Goal: Task Accomplishment & Management: Manage account settings

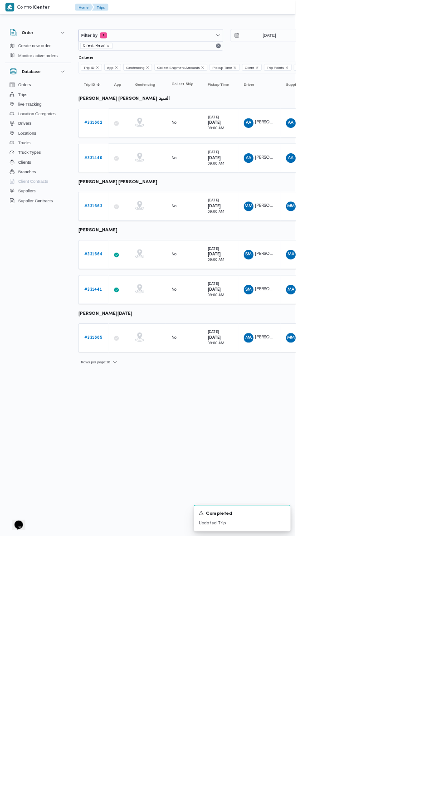
click at [142, 180] on link "# 331662" at bounding box center [139, 185] width 27 height 11
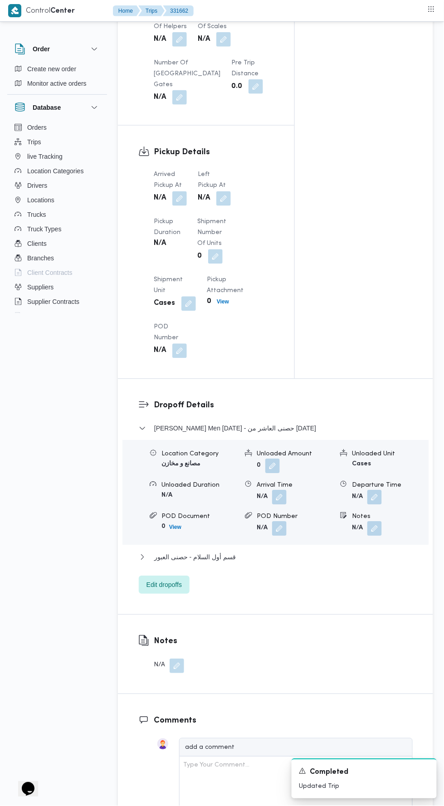
scroll to position [859, 0]
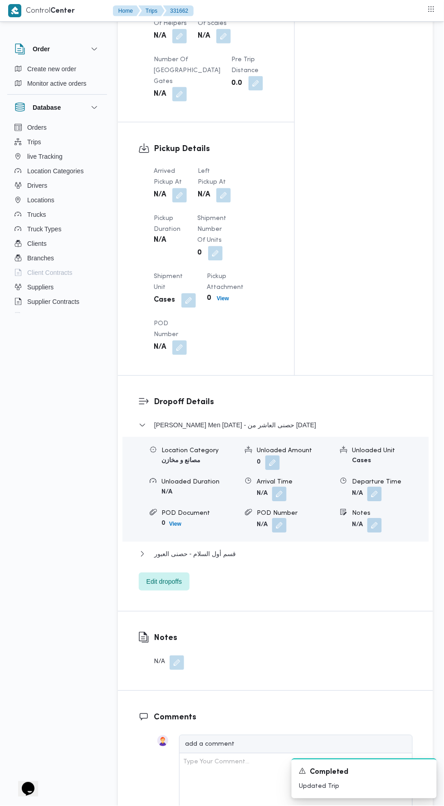
click at [180, 192] on button "button" at bounding box center [179, 195] width 15 height 15
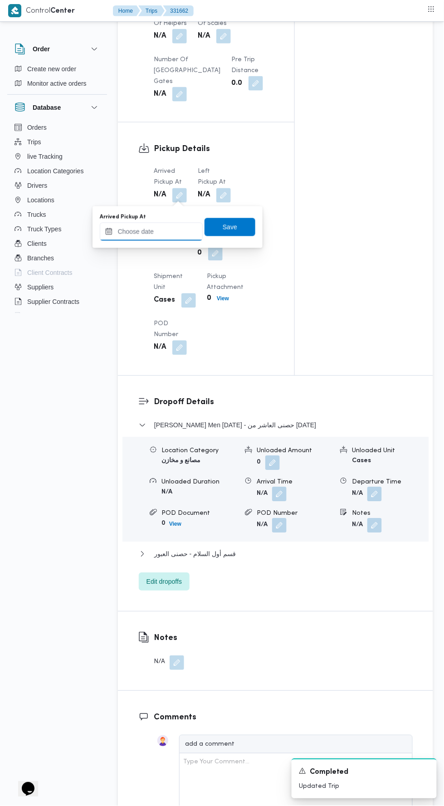
click at [157, 231] on input "Arrived Pickup At" at bounding box center [151, 232] width 103 height 18
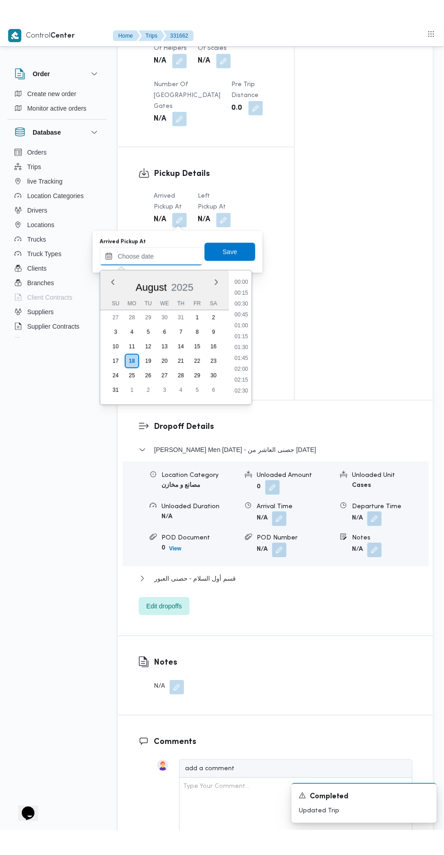
scroll to position [405, 0]
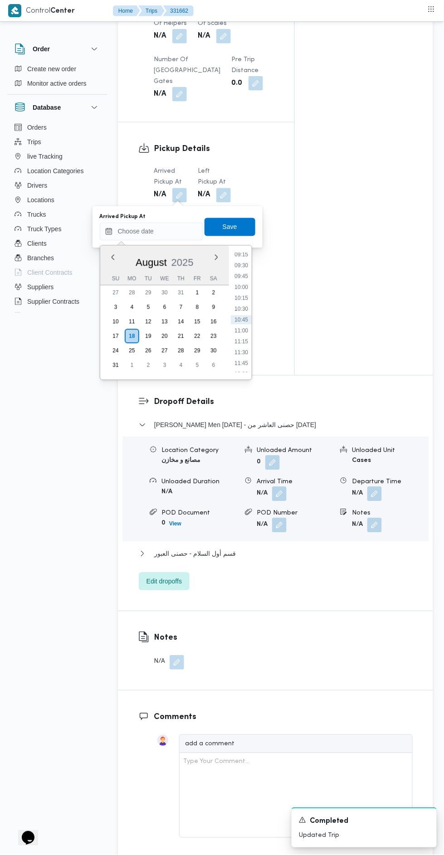
click at [238, 265] on li "09:30" at bounding box center [241, 265] width 21 height 9
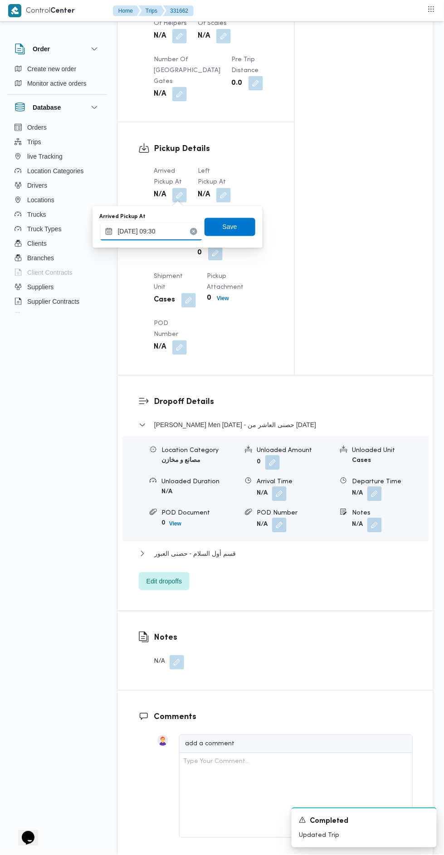
click at [175, 228] on input "18/08/2025 09:30" at bounding box center [151, 232] width 103 height 18
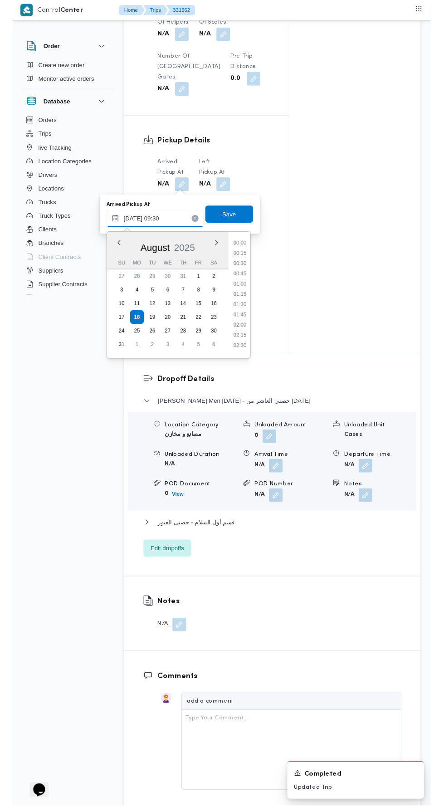
scroll to position [351, 0]
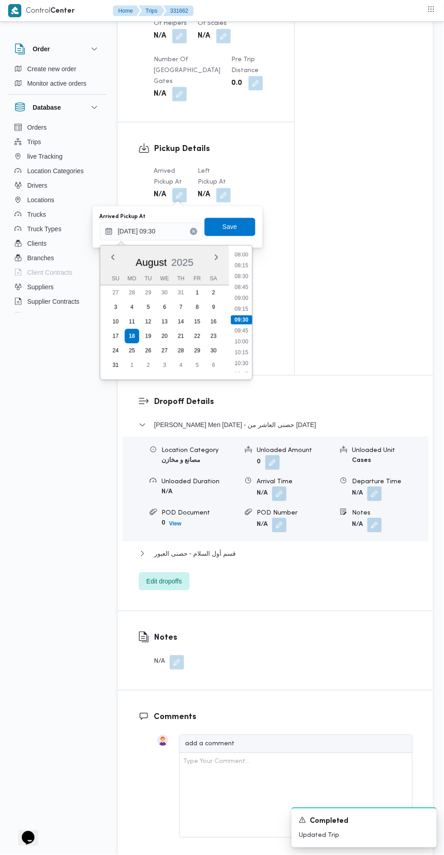
click at [241, 309] on li "09:15" at bounding box center [241, 309] width 21 height 9
type input "18/08/2025 09:15"
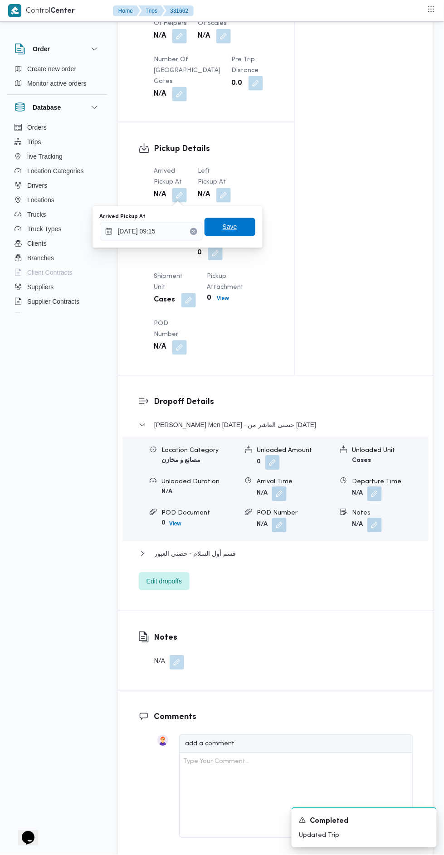
click at [244, 233] on span "Save" at bounding box center [229, 227] width 51 height 18
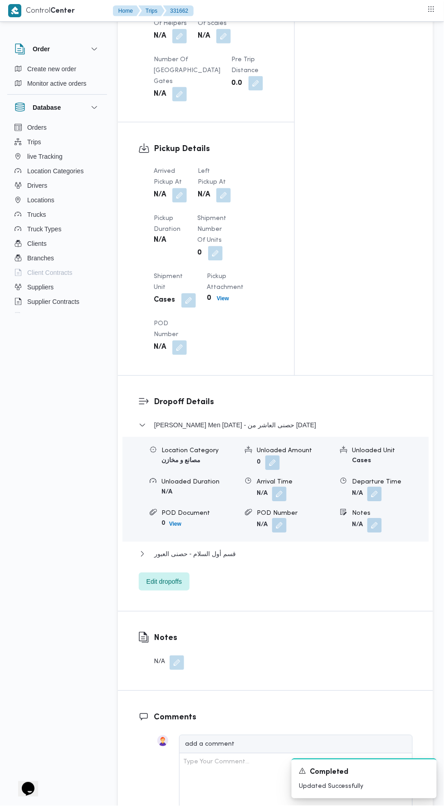
click at [224, 199] on button "button" at bounding box center [223, 195] width 15 height 15
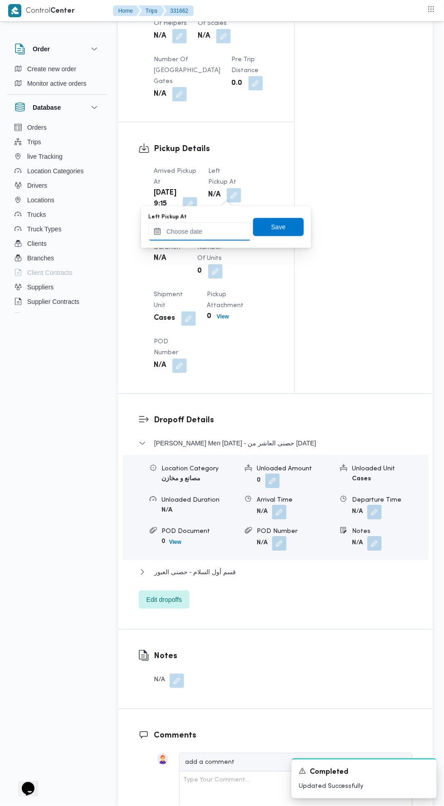
click at [209, 229] on input "Left Pickup At" at bounding box center [199, 232] width 103 height 18
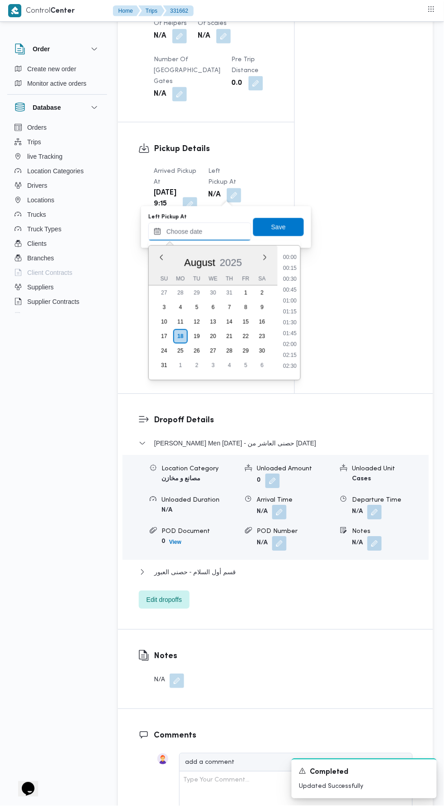
scroll to position [405, 0]
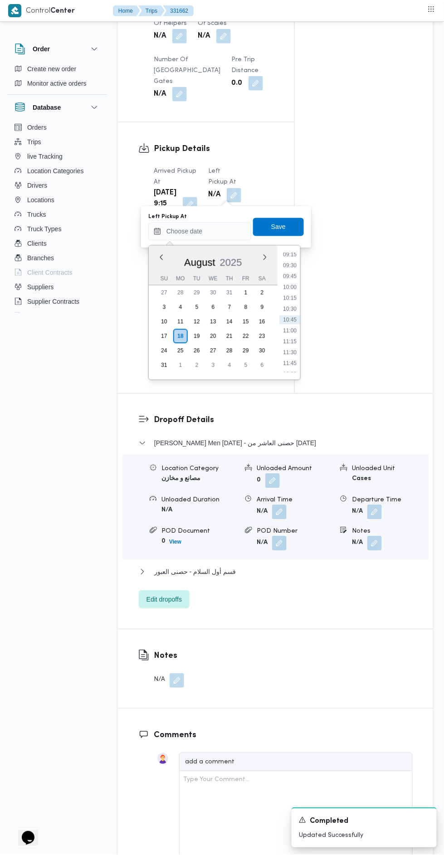
click at [289, 288] on li "10:00" at bounding box center [289, 287] width 21 height 9
type input "18/08/2025 10:00"
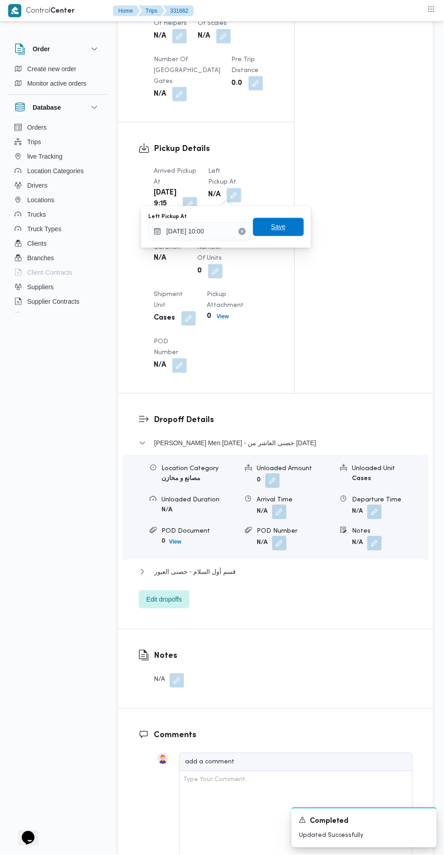
click at [289, 229] on span "Save" at bounding box center [278, 227] width 51 height 18
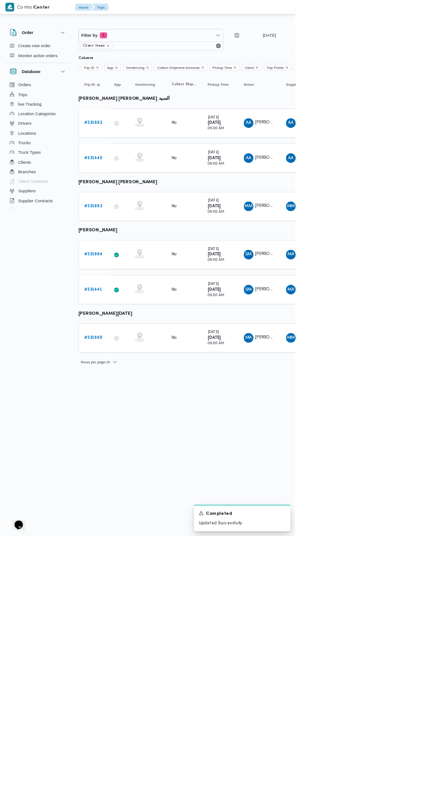
click at [143, 307] on b "# 331663" at bounding box center [139, 310] width 27 height 6
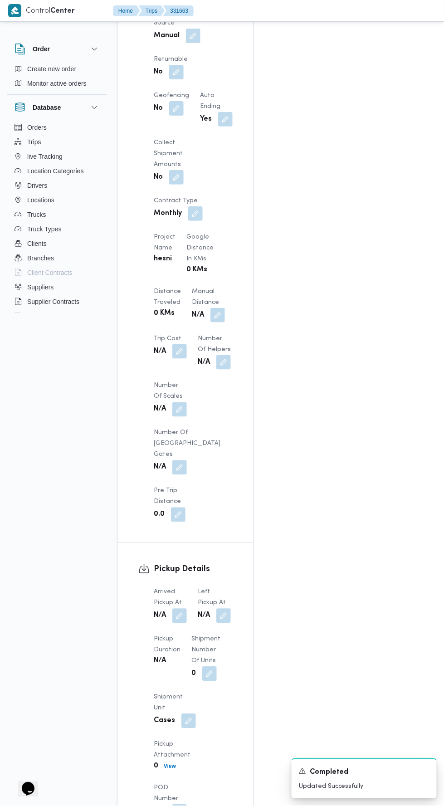
scroll to position [644, 0]
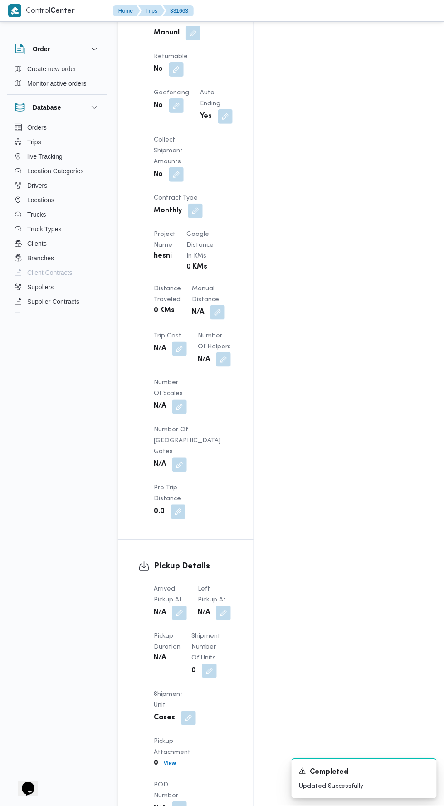
click at [176, 606] on button "button" at bounding box center [179, 613] width 15 height 15
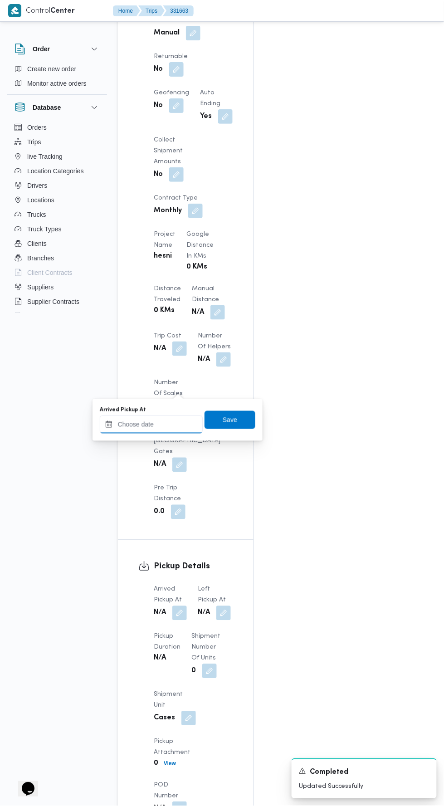
click at [170, 423] on input "Arrived Pickup At" at bounding box center [151, 424] width 103 height 18
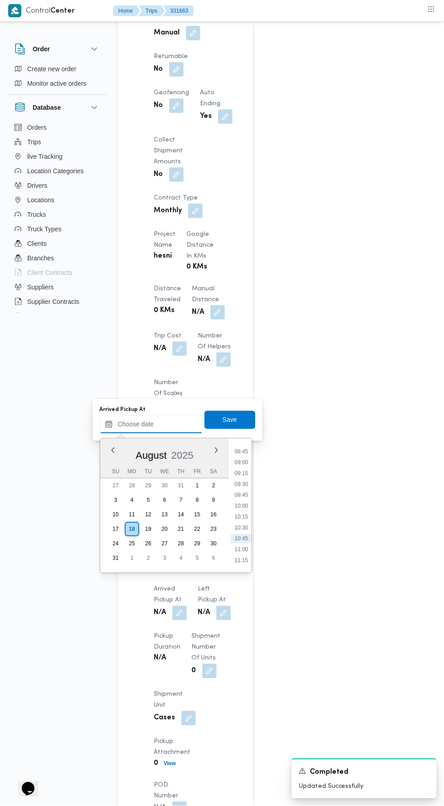
scroll to position [376, 0]
click at [242, 465] on li "09:00" at bounding box center [241, 465] width 21 height 9
type input "18/08/2025 09:00"
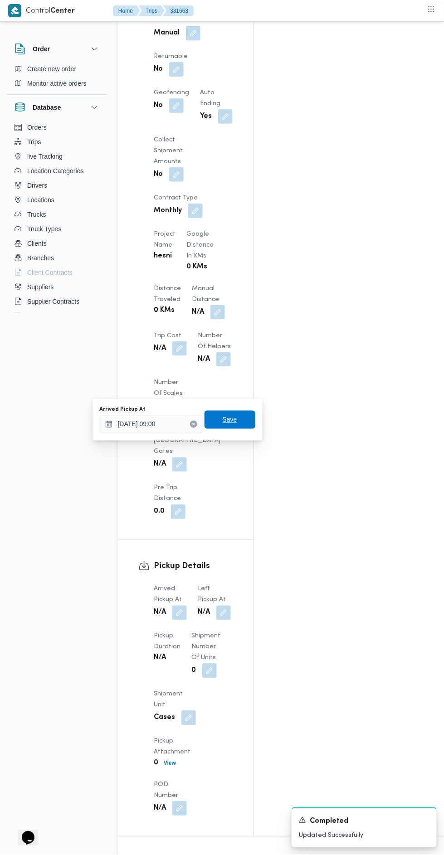
click at [242, 413] on span "Save" at bounding box center [229, 420] width 51 height 18
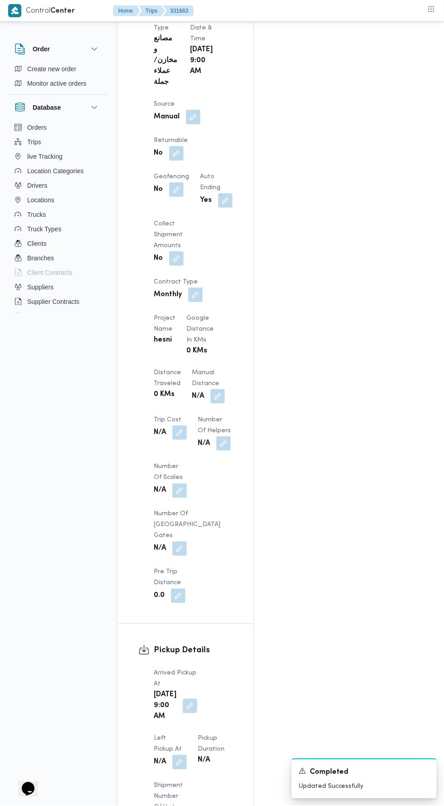
scroll to position [562, 0]
click at [187, 697] on button "button" at bounding box center [190, 704] width 15 height 15
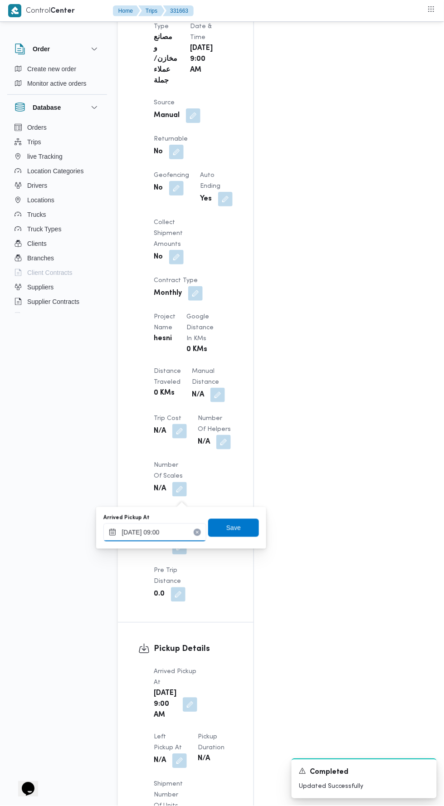
click at [175, 530] on input "18/08/2025 09:00" at bounding box center [154, 532] width 103 height 18
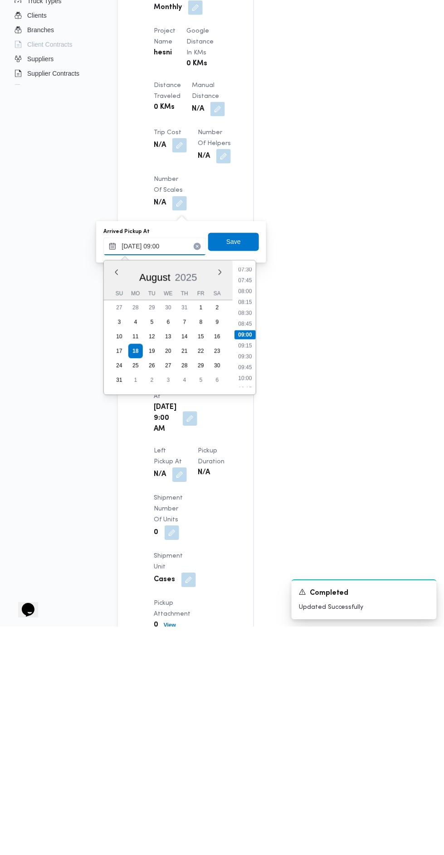
scroll to position [619, 0]
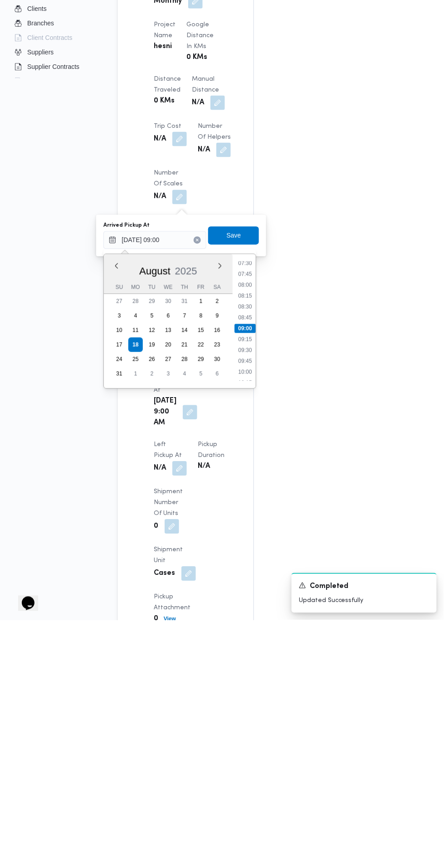
click at [245, 573] on li "09:15" at bounding box center [245, 573] width 21 height 9
type input "18/08/2025 09:00"
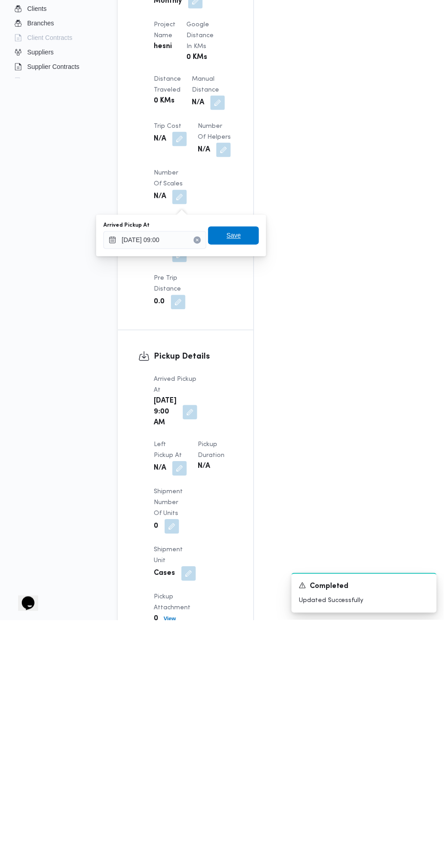
click at [244, 468] on span "Save" at bounding box center [233, 470] width 51 height 18
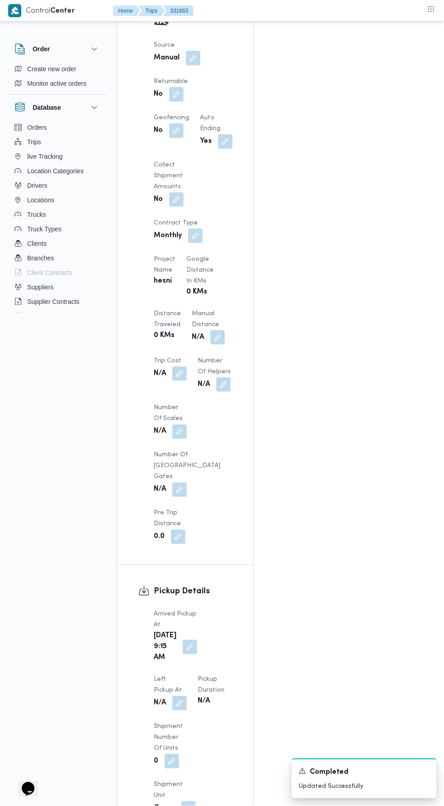
click at [187, 696] on button "button" at bounding box center [179, 703] width 15 height 15
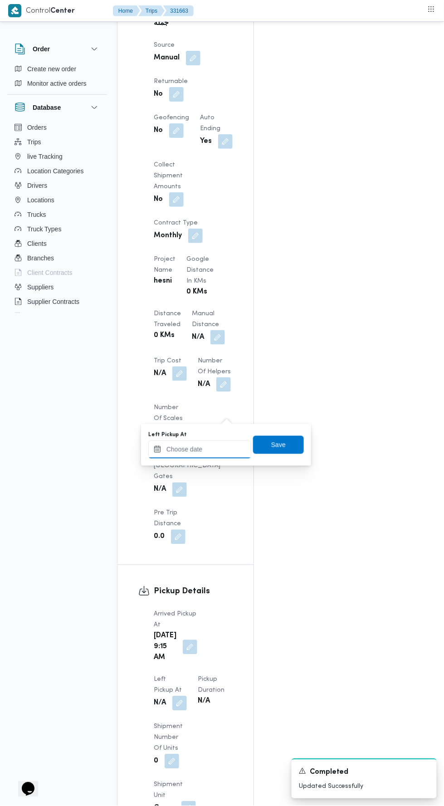
click at [213, 448] on input "Left Pickup At" at bounding box center [199, 449] width 103 height 18
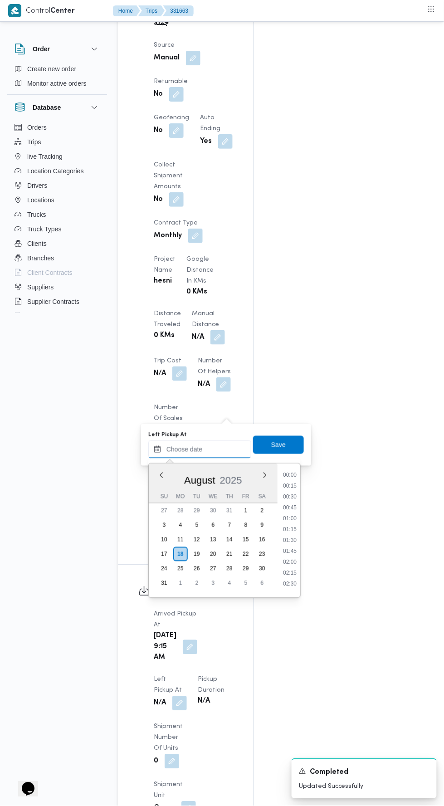
scroll to position [405, 0]
click at [284, 523] on li "10:30" at bounding box center [289, 526] width 21 height 9
type input "18/08/2025 10:30"
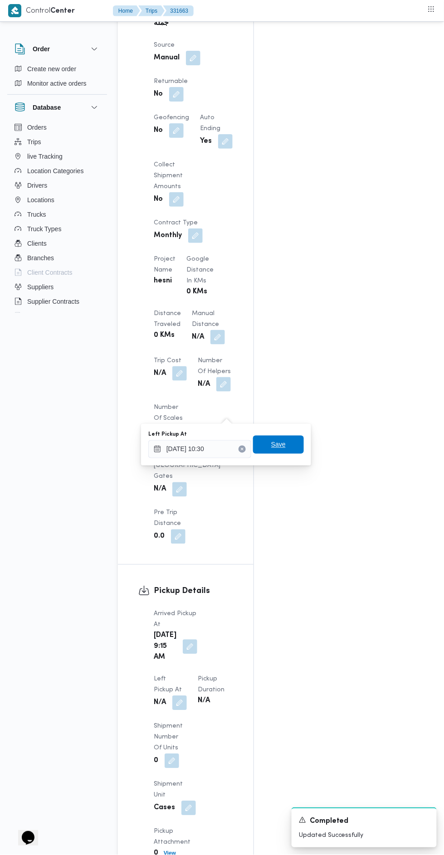
click at [285, 445] on span "Save" at bounding box center [278, 444] width 15 height 11
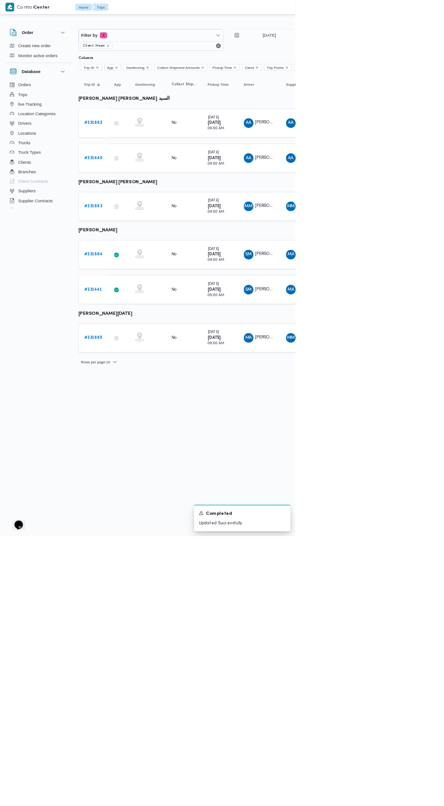
click at [146, 505] on b "# 331665" at bounding box center [139, 508] width 27 height 6
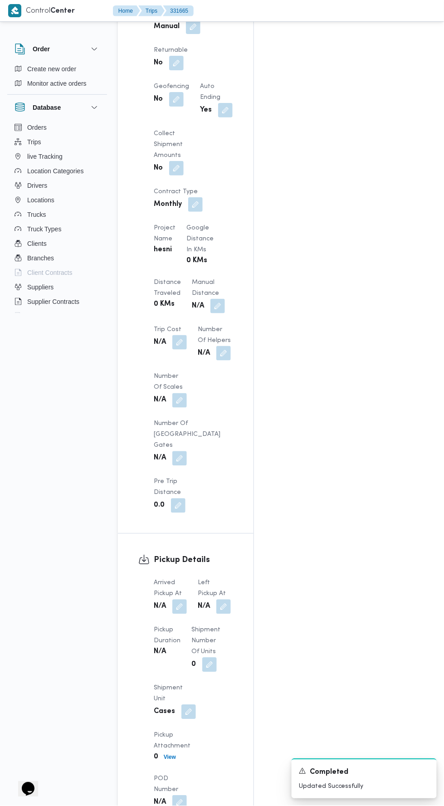
scroll to position [646, 0]
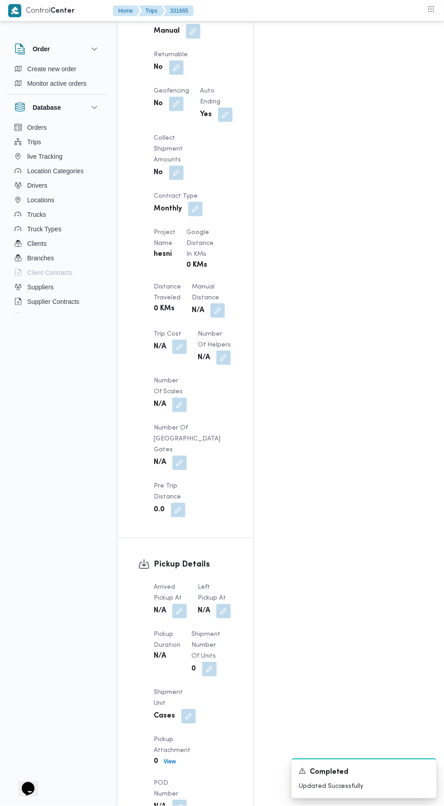
click at [180, 604] on button "button" at bounding box center [179, 611] width 15 height 15
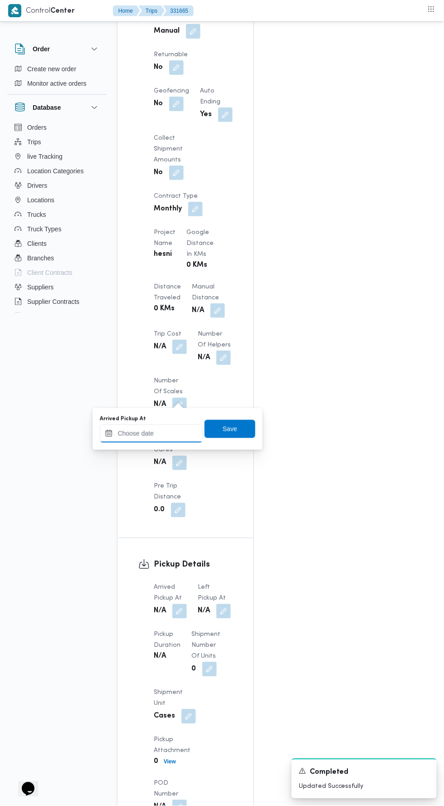
click at [167, 433] on input "Arrived Pickup At" at bounding box center [151, 433] width 103 height 18
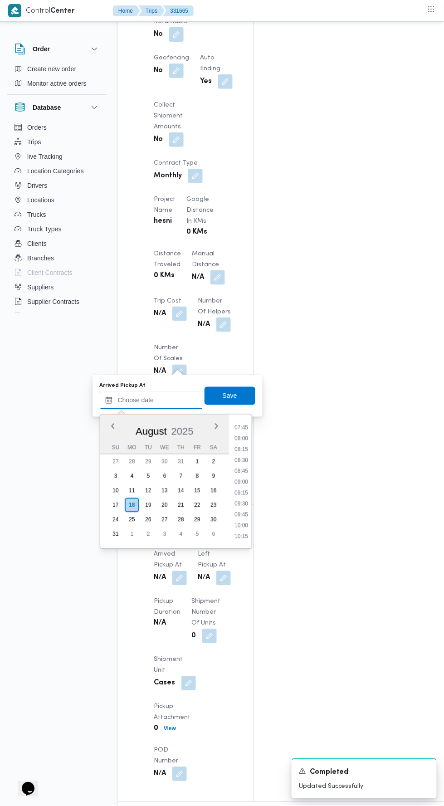
scroll to position [335, 0]
click at [245, 480] on li "09:00" at bounding box center [241, 482] width 21 height 9
type input "18/08/2025 09:00"
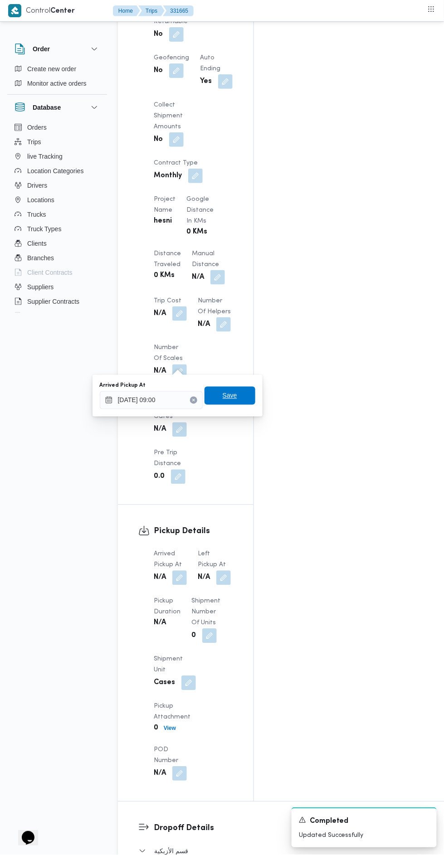
click at [235, 399] on span "Save" at bounding box center [230, 395] width 15 height 11
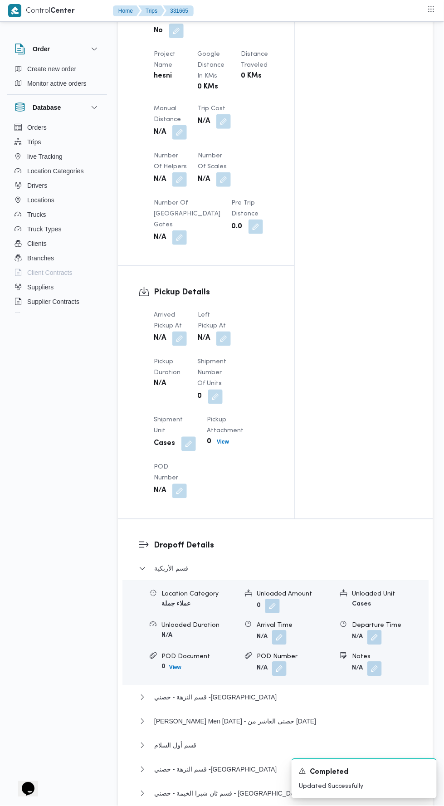
click at [222, 346] on button "button" at bounding box center [223, 338] width 15 height 15
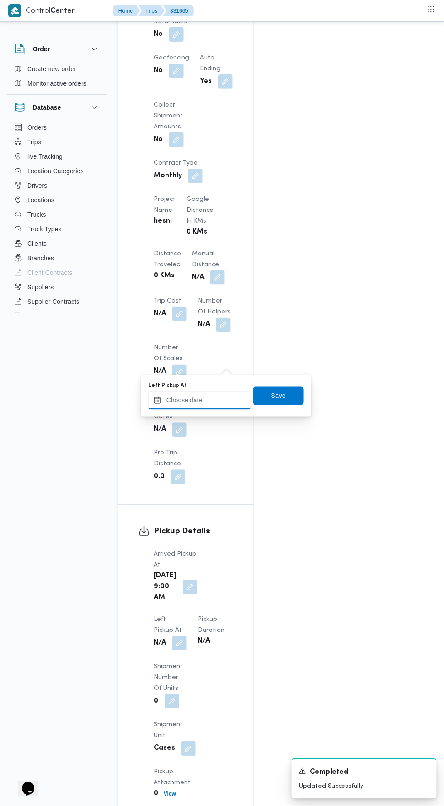
click at [208, 400] on input "Left Pickup At" at bounding box center [199, 400] width 103 height 18
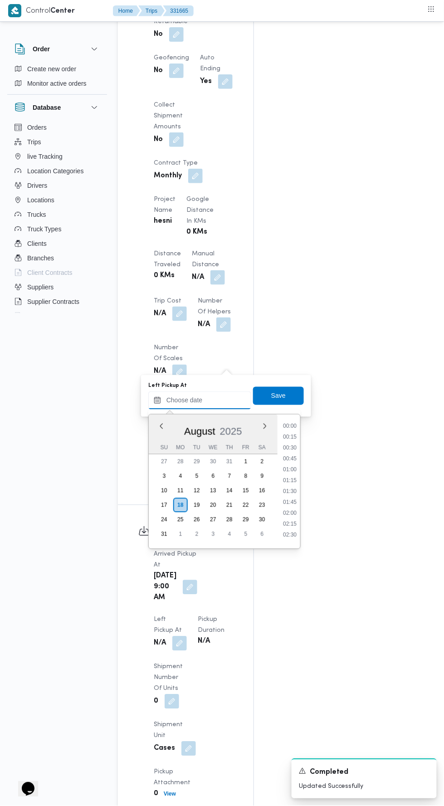
scroll to position [405, 0]
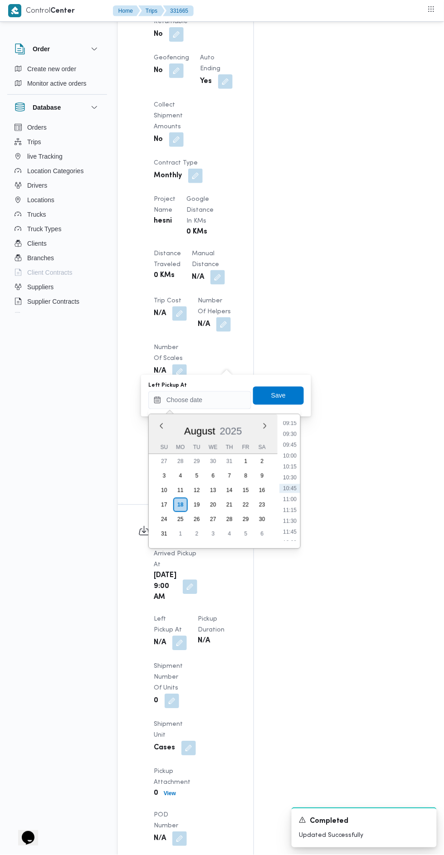
click at [295, 468] on li "10:15" at bounding box center [289, 466] width 21 height 9
type input "18/08/2025 10:15"
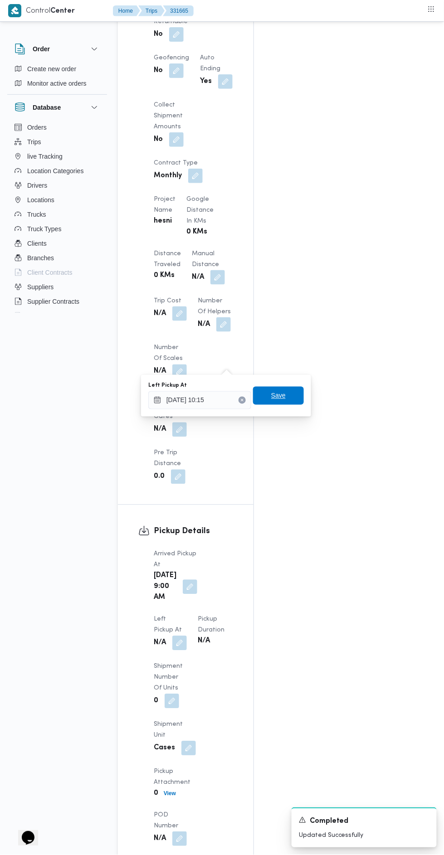
click at [280, 395] on span "Save" at bounding box center [278, 395] width 15 height 11
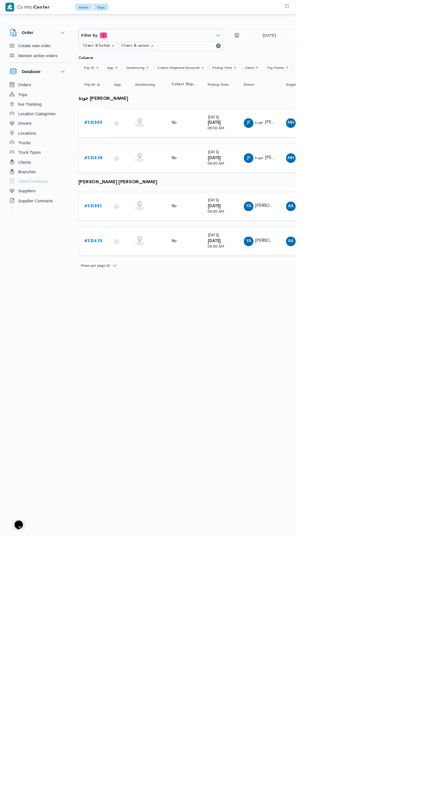
click at [151, 308] on b "# 331661" at bounding box center [139, 310] width 27 height 6
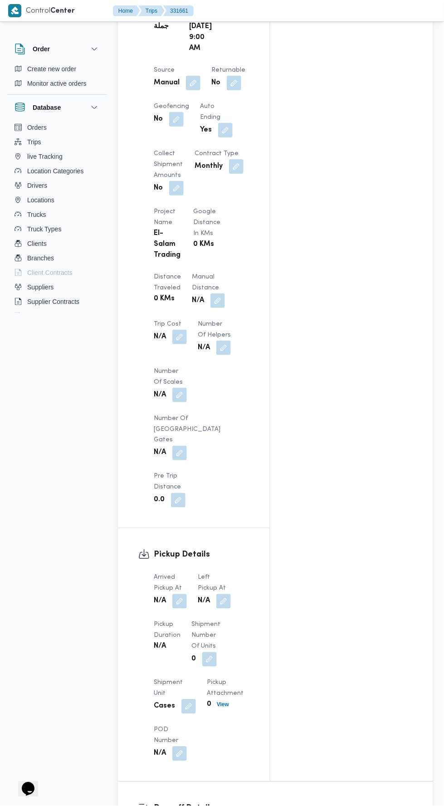
scroll to position [606, 0]
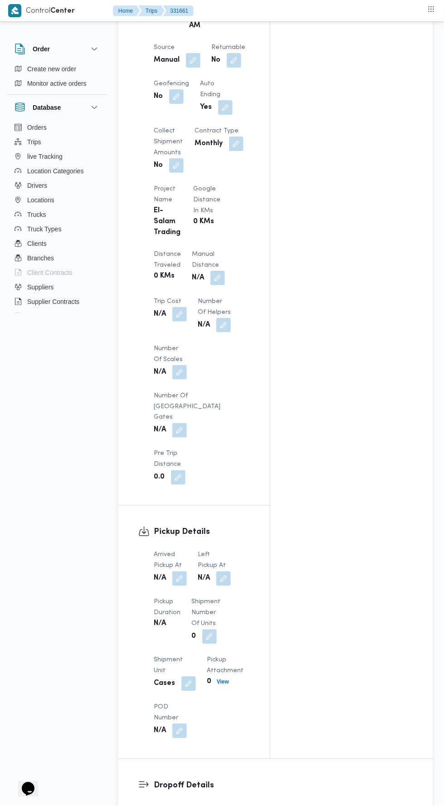
click at [184, 571] on button "button" at bounding box center [179, 578] width 15 height 15
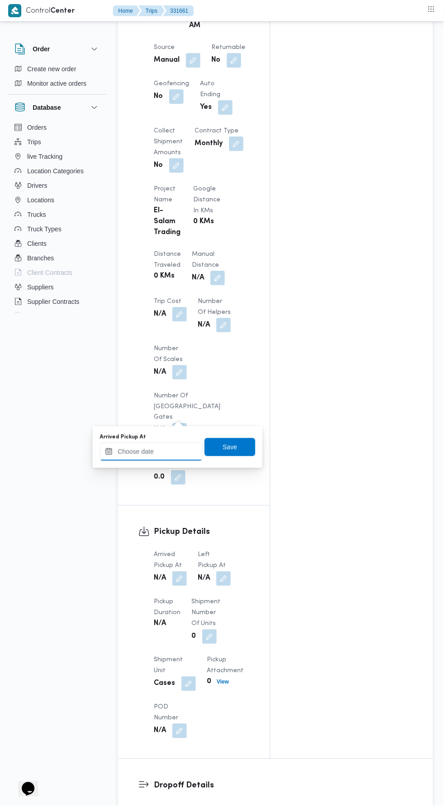
click at [168, 451] on input "Arrived Pickup At" at bounding box center [151, 451] width 103 height 18
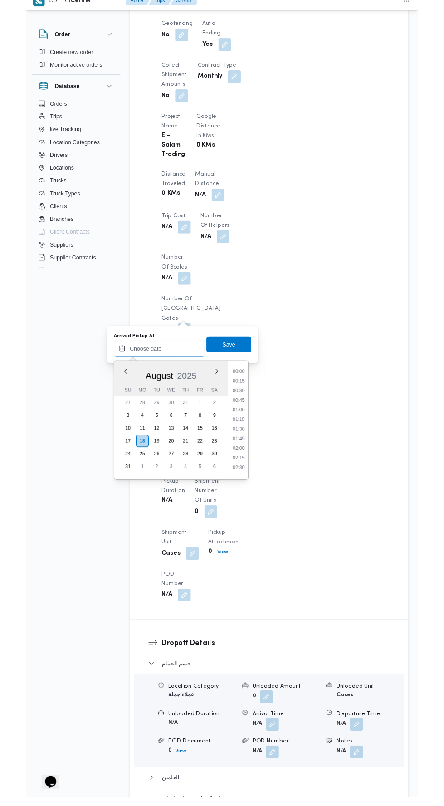
scroll to position [416, 0]
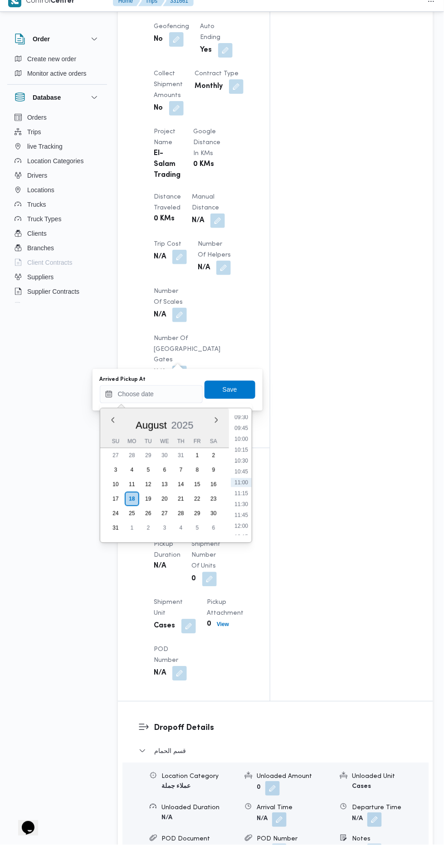
click at [241, 427] on li "09:30" at bounding box center [241, 427] width 21 height 9
type input "18/08/2025 09:30"
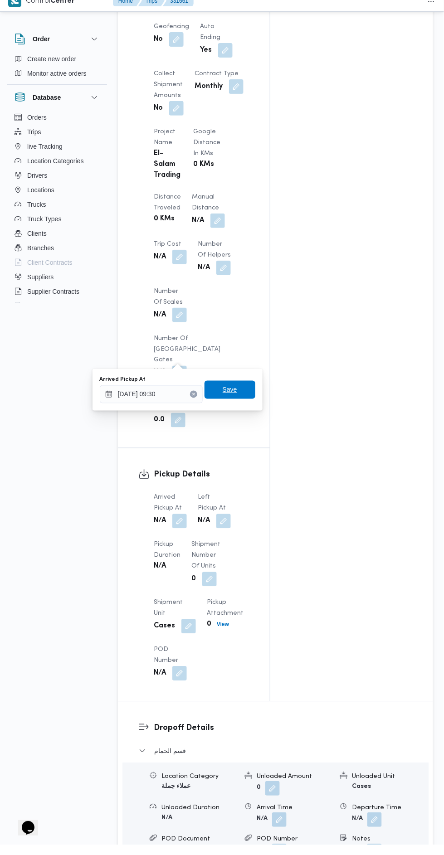
click at [234, 401] on span "Save" at bounding box center [230, 399] width 15 height 11
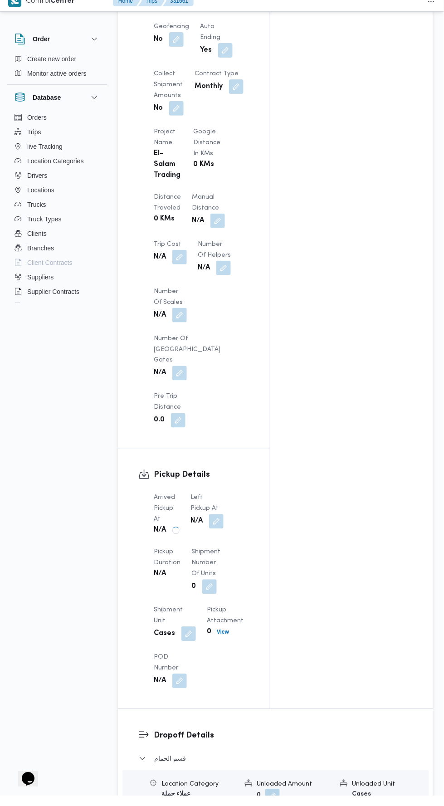
scroll to position [653, 0]
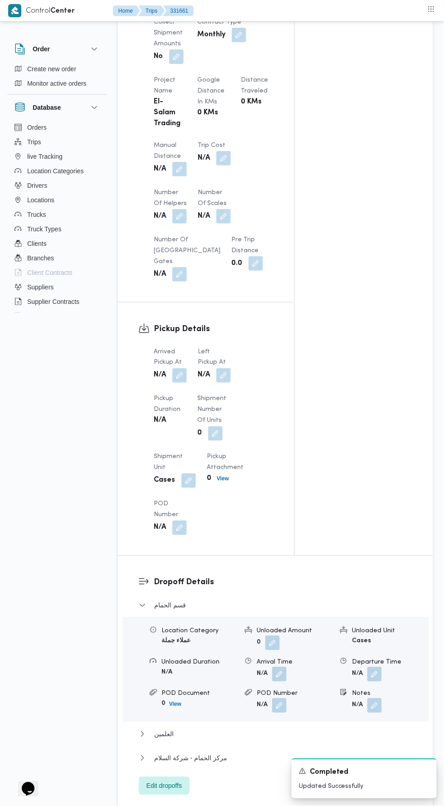
click at [229, 368] on button "button" at bounding box center [223, 375] width 15 height 15
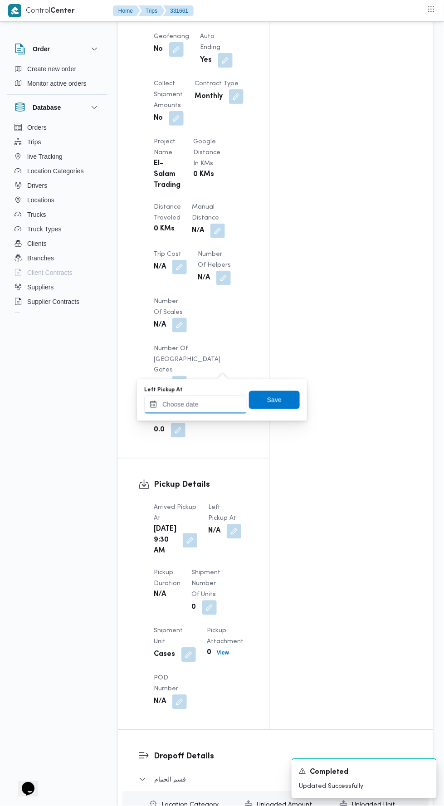
click at [216, 403] on input "Left Pickup At" at bounding box center [195, 404] width 103 height 18
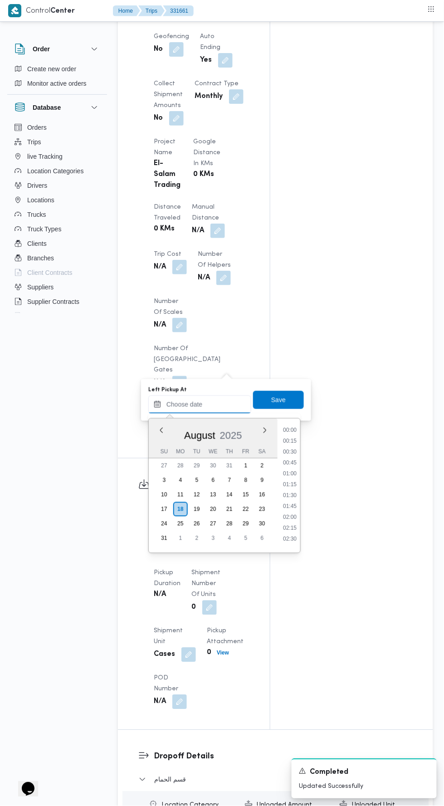
scroll to position [416, 0]
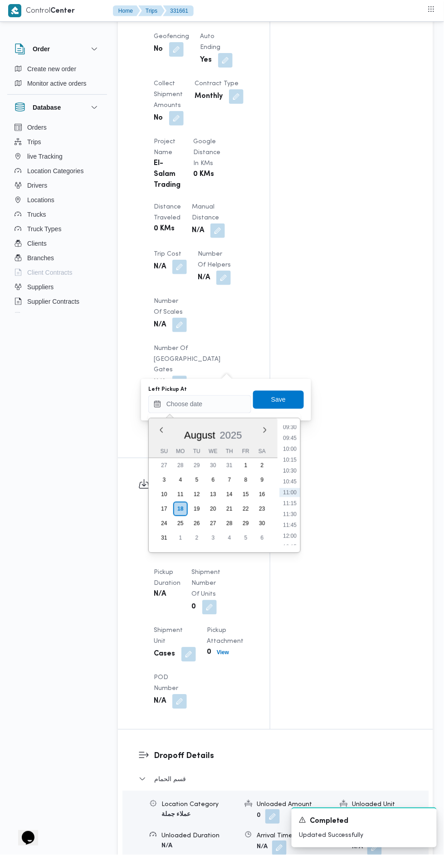
click at [287, 467] on li "10:30" at bounding box center [289, 471] width 21 height 9
type input "18/08/2025 10:30"
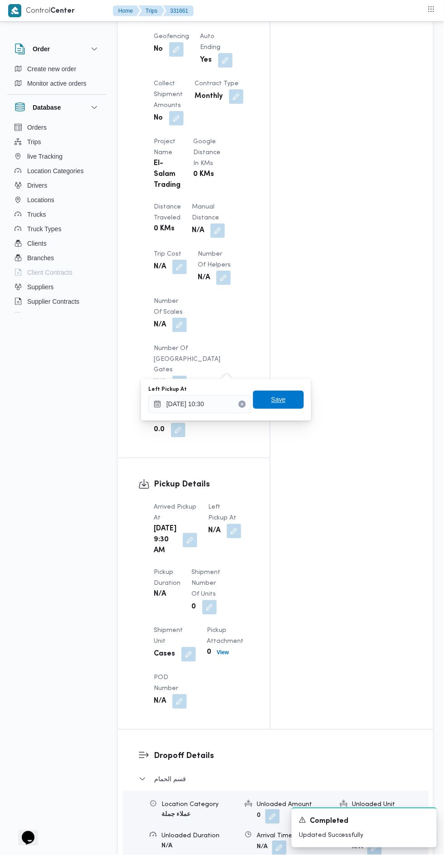
click at [292, 407] on span "Save" at bounding box center [278, 400] width 51 height 18
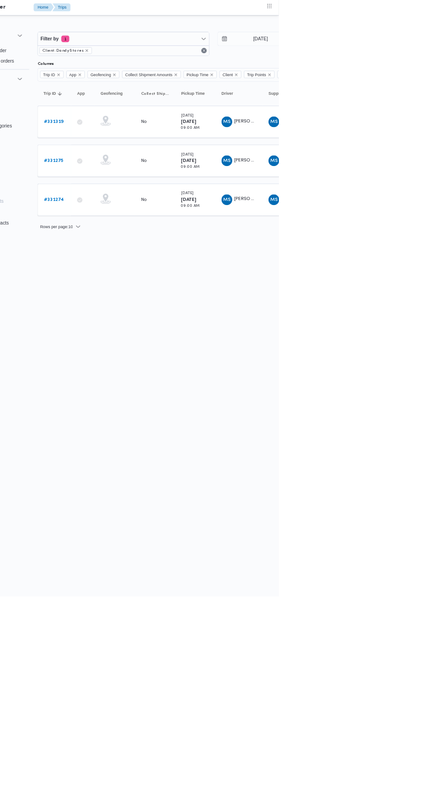
click at [443, 357] on html "Control Center Home Trips English عربي Dark mode Logout Order Create new order …" at bounding box center [222, 403] width 444 height 806
click at [431, 53] on input "15/8/2025" at bounding box center [412, 53] width 103 height 18
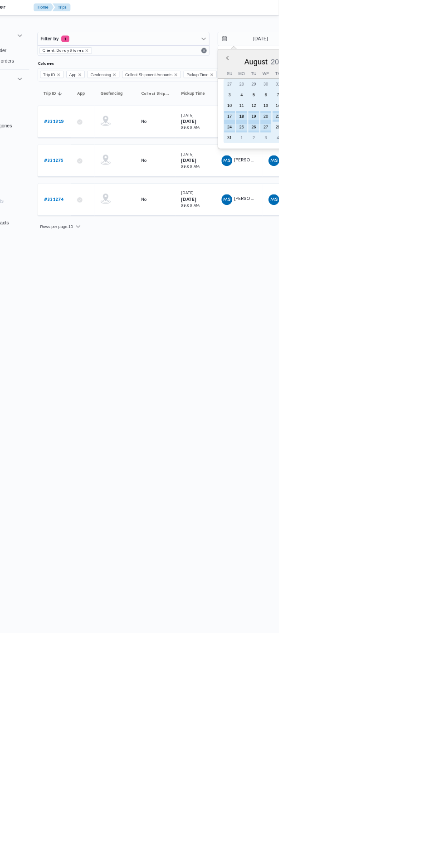
click at [377, 159] on div "17" at bounding box center [377, 158] width 15 height 15
type input "17/8/2025"
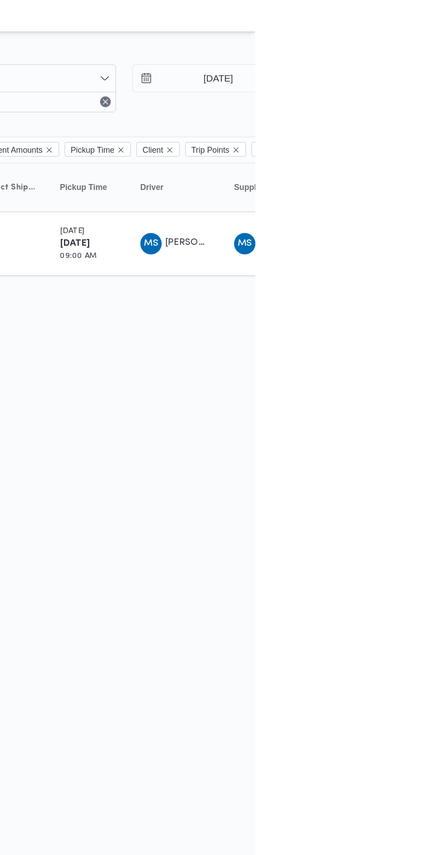
click at [443, 246] on html "Control Center Home Trips English عربي Dark mode Logout Order Create new order …" at bounding box center [222, 427] width 444 height 855
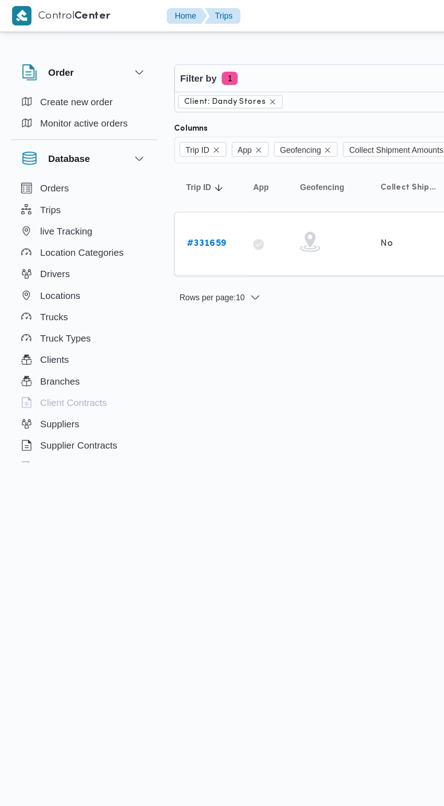
click at [146, 165] on b "# 331659" at bounding box center [139, 165] width 27 height 6
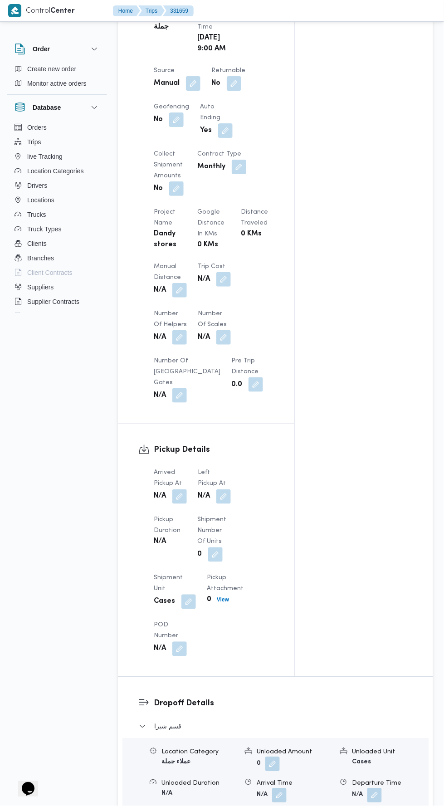
scroll to position [577, 0]
click at [180, 488] on button "button" at bounding box center [179, 495] width 15 height 15
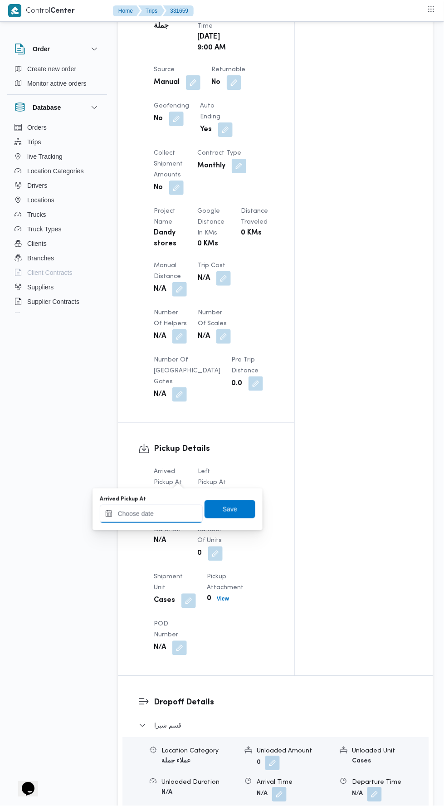
click at [177, 514] on input "Arrived Pickup At" at bounding box center [151, 514] width 103 height 18
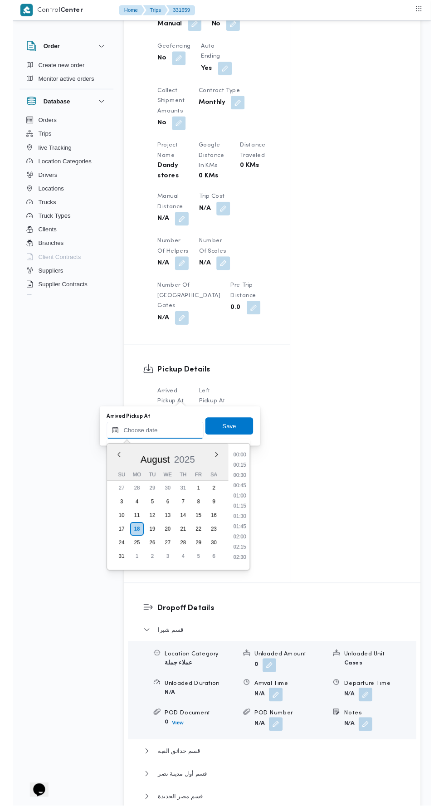
scroll to position [416, 0]
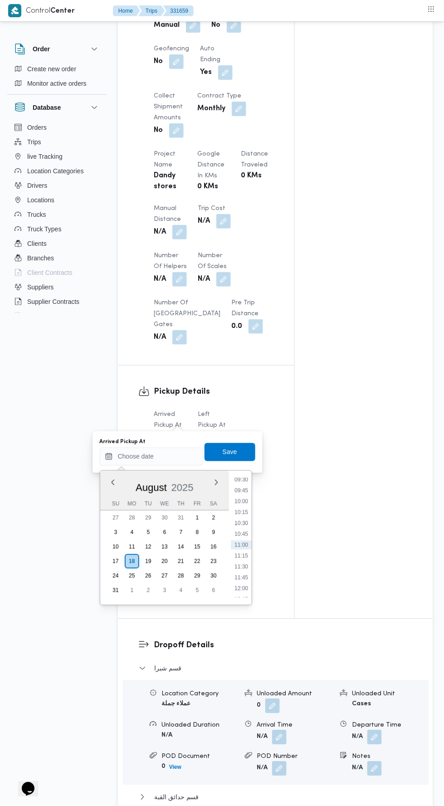
click at [247, 476] on div "Time 00:00 00:15 00:30 00:45 01:00 01:15 01:30 01:45 02:00 02:15 02:30 02:45 03…" at bounding box center [240, 538] width 23 height 134
click at [241, 479] on li "09:30" at bounding box center [241, 479] width 21 height 9
type input "18/08/2025 09:30"
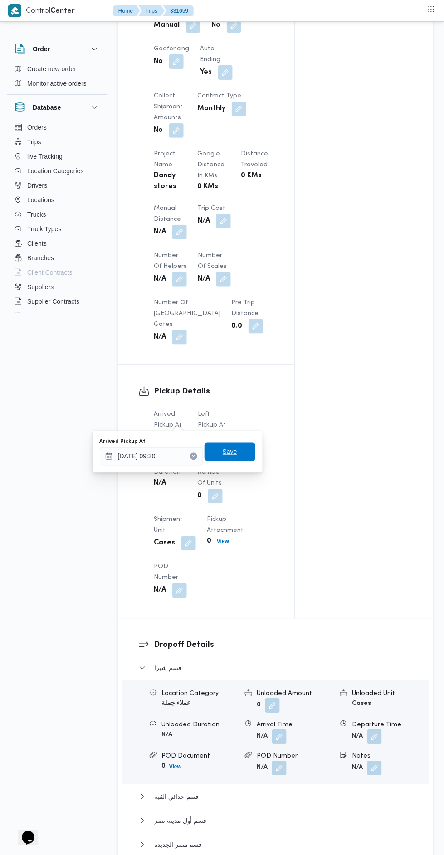
click at [244, 447] on span "Save" at bounding box center [229, 452] width 51 height 18
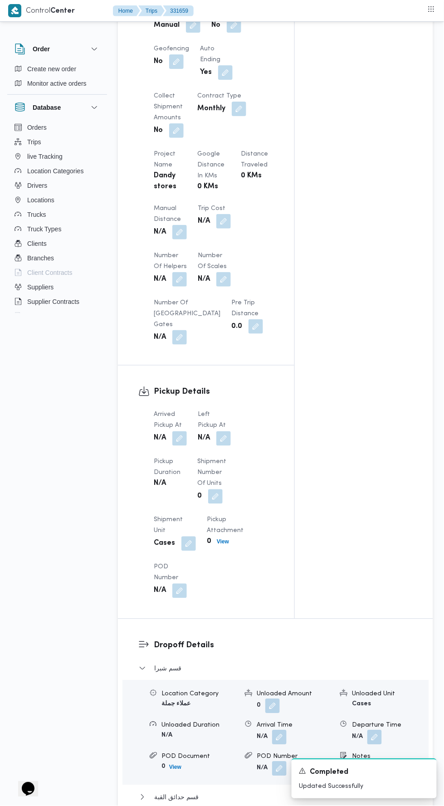
click at [222, 431] on button "button" at bounding box center [223, 438] width 15 height 15
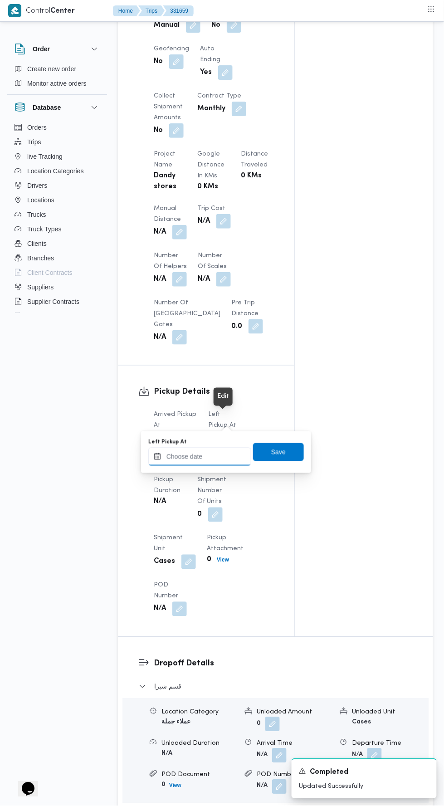
click at [217, 455] on input "Left Pickup At" at bounding box center [199, 456] width 103 height 18
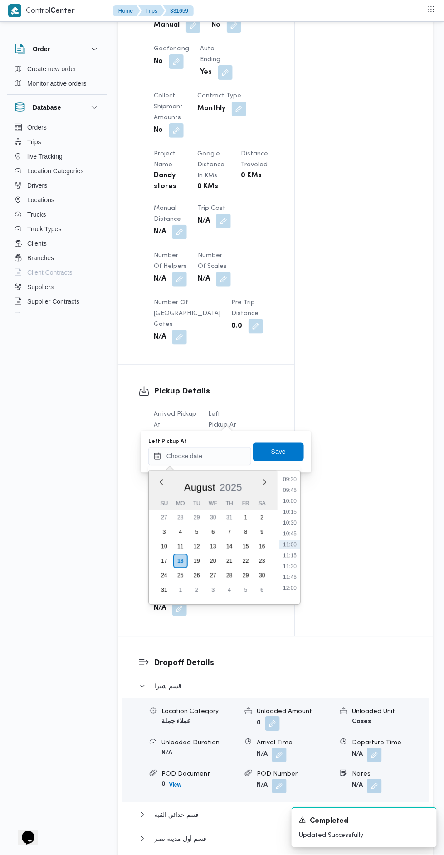
click at [290, 522] on li "10:30" at bounding box center [289, 523] width 21 height 9
type input "18/08/2025 10:30"
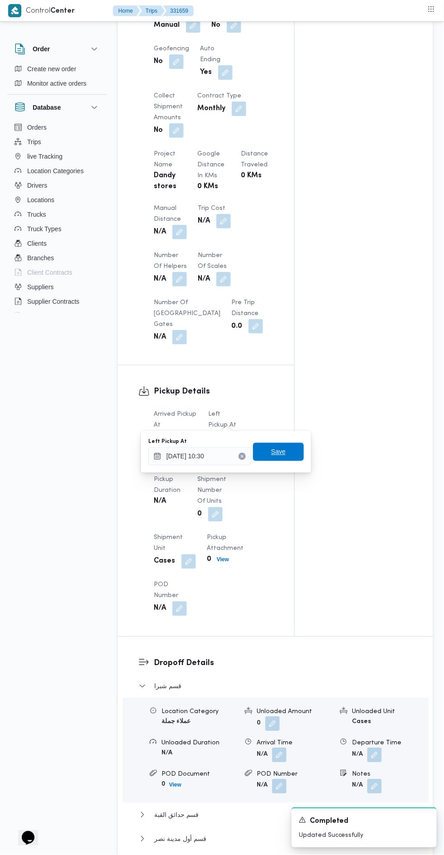
click at [279, 451] on span "Save" at bounding box center [278, 452] width 15 height 11
